Goal: Browse casually

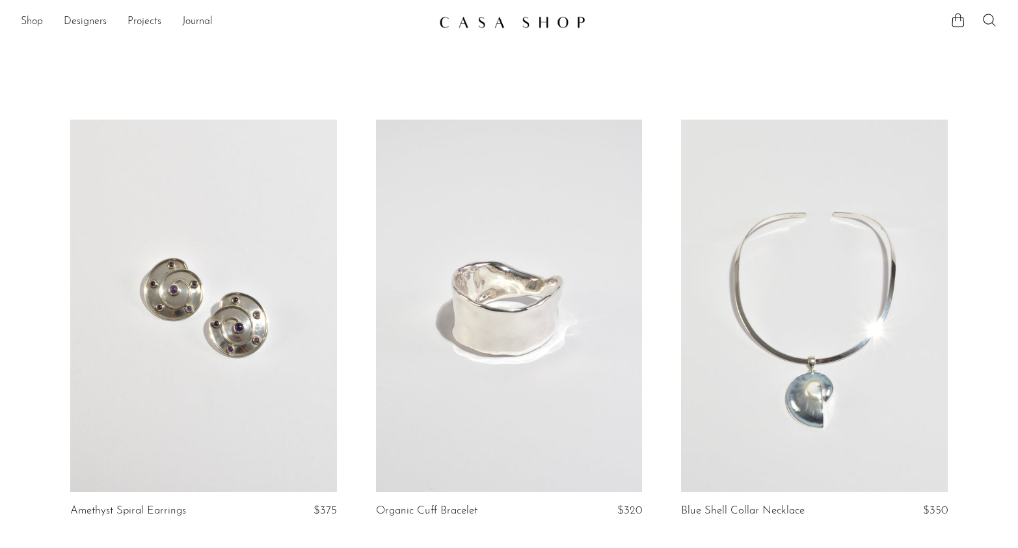
click at [663, 325] on article "Blue Shell Collar Necklace $350" at bounding box center [814, 335] width 305 height 431
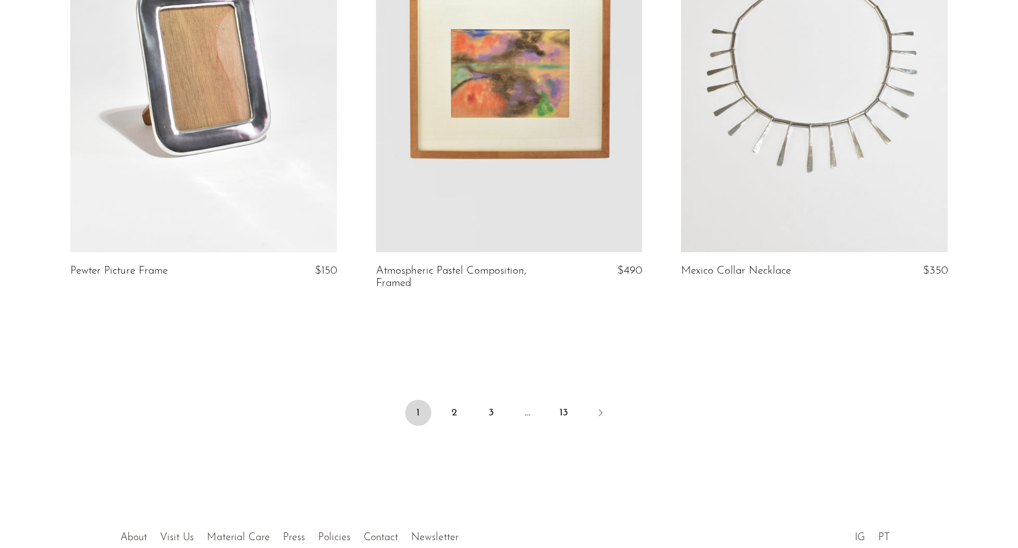
scroll to position [5052, 0]
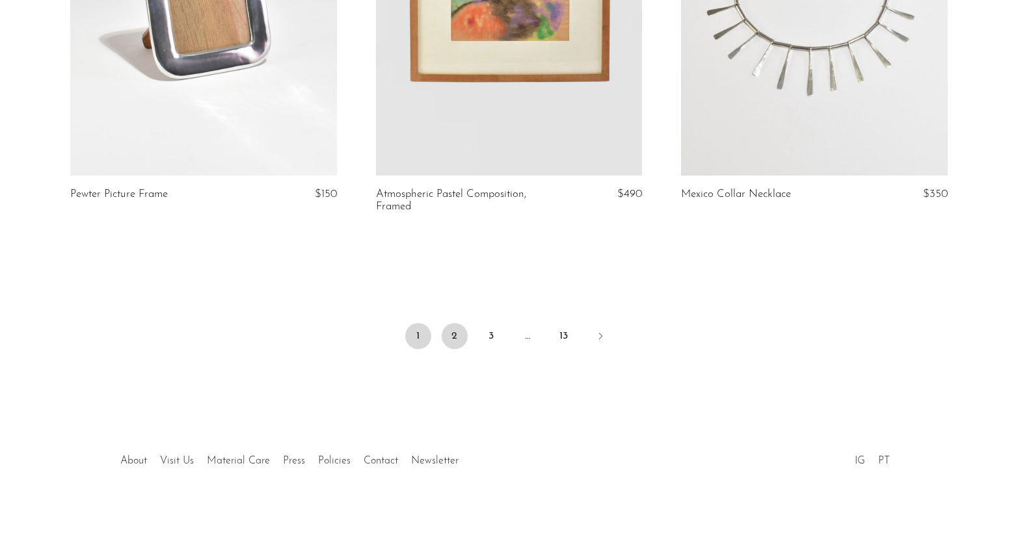
click at [454, 331] on link "2" at bounding box center [455, 336] width 26 height 26
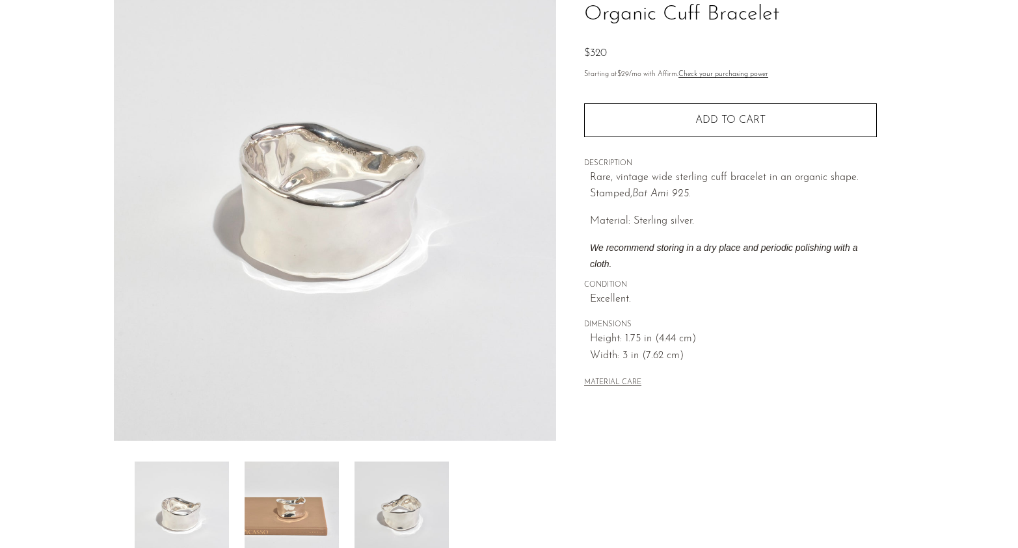
scroll to position [111, 0]
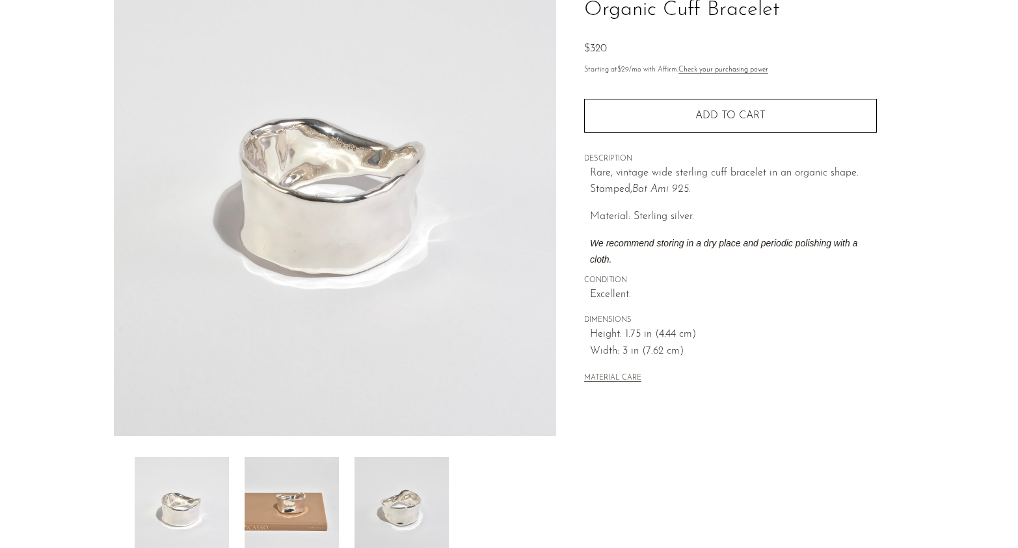
click at [260, 506] on img at bounding box center [292, 509] width 94 height 104
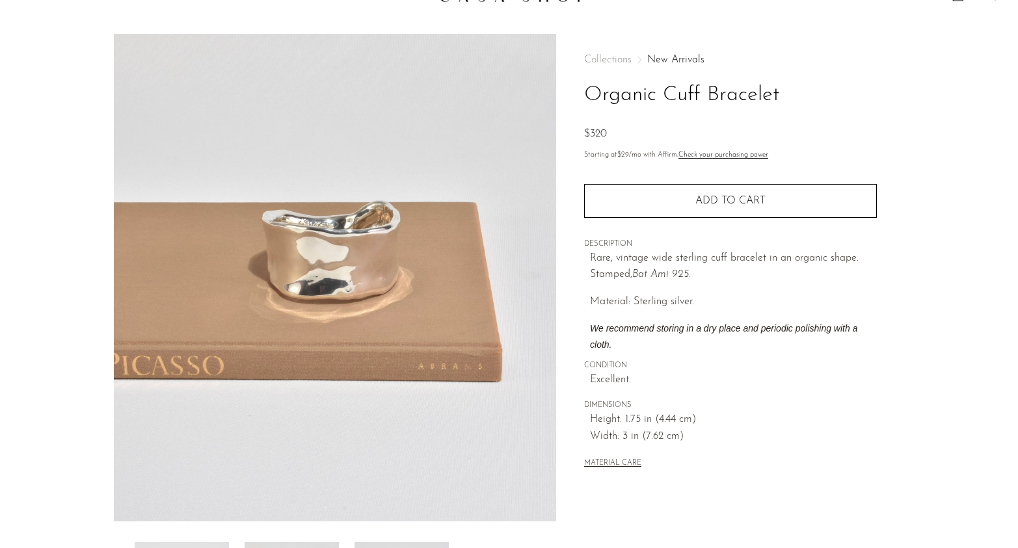
scroll to position [24, 0]
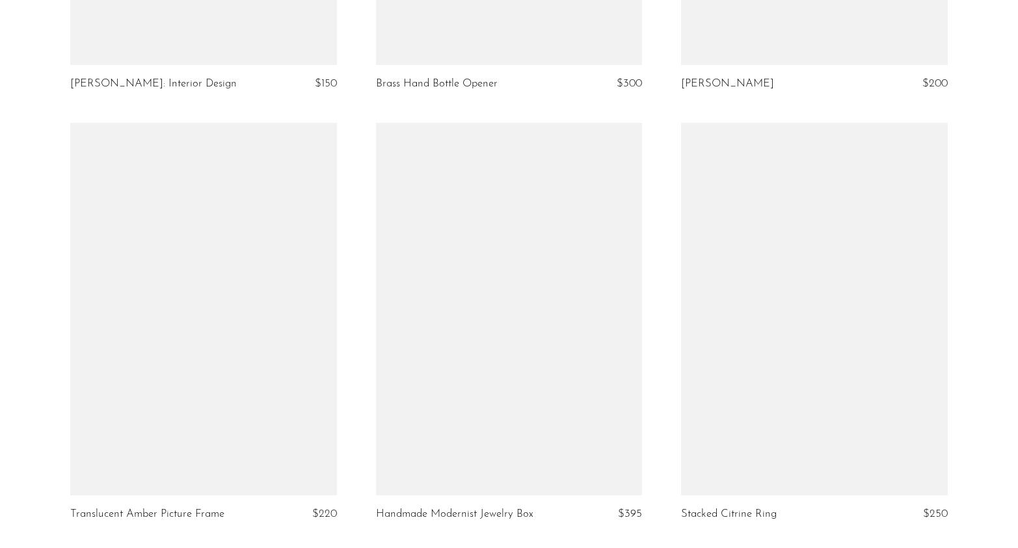
scroll to position [3455, 0]
